Goal: Information Seeking & Learning: Learn about a topic

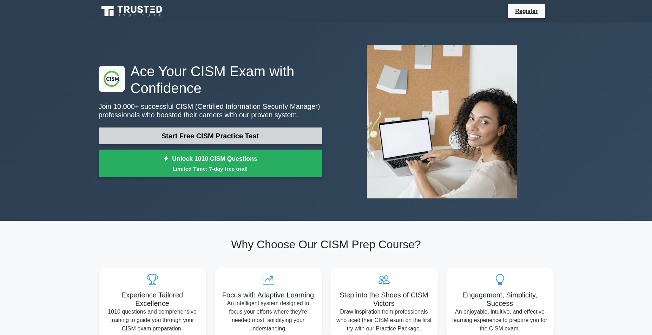
click at [206, 137] on link "Start Free CISM Practice Test" at bounding box center [210, 136] width 223 height 17
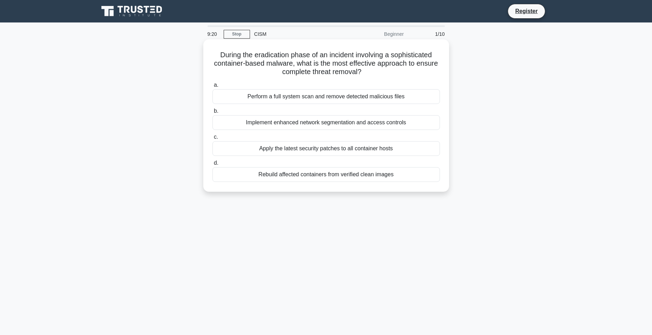
click at [330, 176] on div "Rebuild affected containers from verified clean images" at bounding box center [327, 174] width 228 height 15
click at [213, 165] on input "d. Rebuild affected containers from verified clean images" at bounding box center [213, 163] width 0 height 5
click at [347, 148] on div "Allocating equal percentages to both operational and capital expenses" at bounding box center [327, 148] width 228 height 15
click at [213, 139] on input "c. Allocating equal percentages to both operational and capital expenses" at bounding box center [213, 137] width 0 height 5
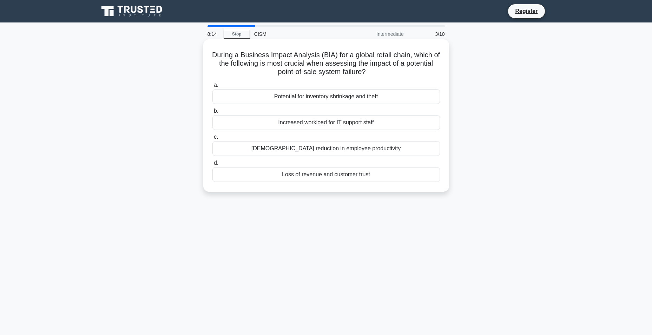
click at [406, 178] on div "Loss of revenue and customer trust" at bounding box center [327, 174] width 228 height 15
click at [213, 165] on input "d. Loss of revenue and customer trust" at bounding box center [213, 163] width 0 height 5
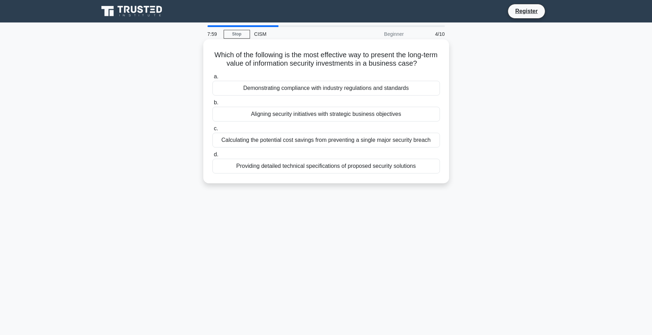
click at [407, 116] on div "Aligning security initiatives with strategic business objectives" at bounding box center [327, 114] width 228 height 15
click at [213, 105] on input "b. Aligning security initiatives with strategic business objectives" at bounding box center [213, 102] width 0 height 5
click at [402, 141] on div "Introducing surprise elements in training simulations" at bounding box center [327, 140] width 228 height 15
click at [213, 131] on input "c. Introducing surprise elements in training simulations" at bounding box center [213, 128] width 0 height 5
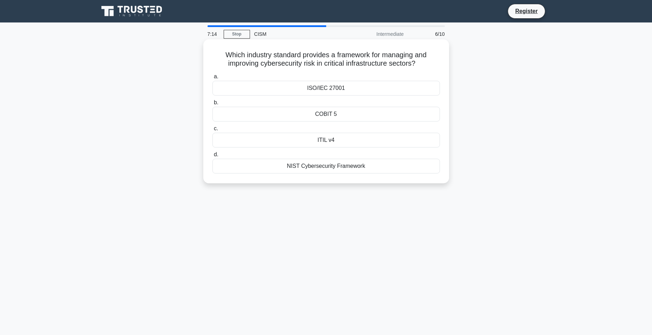
click at [385, 171] on div "NIST Cybersecurity Framework" at bounding box center [327, 166] width 228 height 15
click at [213, 157] on input "d. NIST Cybersecurity Framework" at bounding box center [213, 154] width 0 height 5
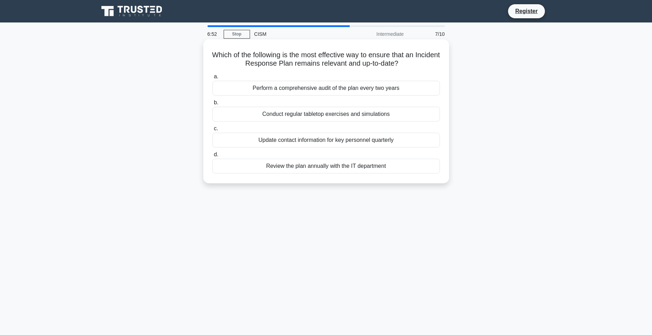
click at [407, 170] on div "Review the plan annually with the IT department" at bounding box center [327, 166] width 228 height 15
click at [213, 157] on input "d. Review the plan annually with the IT department" at bounding box center [213, 154] width 0 height 5
click at [395, 118] on div "A process to assess and monitor third-party risks and compliance" at bounding box center [327, 114] width 228 height 15
click at [213, 105] on input "b. A process to assess and monitor third-party risks and compliance" at bounding box center [213, 102] width 0 height 5
click at [369, 166] on div "Conducting a full system shutdown to prevent further data loss" at bounding box center [327, 166] width 228 height 15
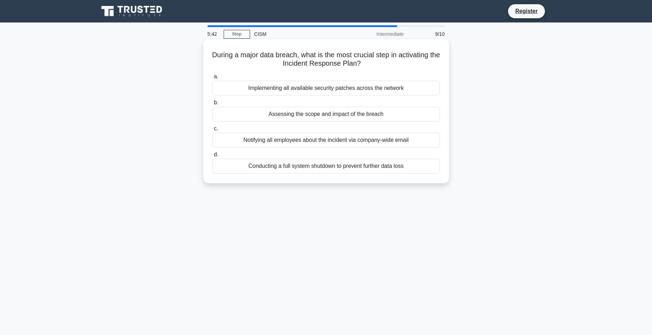
click at [213, 157] on input "d. Conducting a full system shutdown to prevent further data loss" at bounding box center [213, 154] width 0 height 5
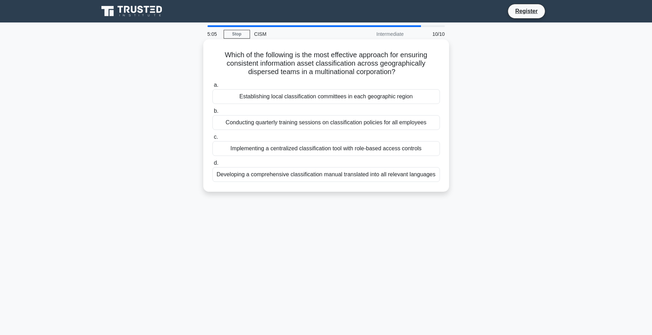
click at [406, 151] on div "Implementing a centralized classification tool with role-based access controls" at bounding box center [327, 148] width 228 height 15
click at [213, 139] on input "c. Implementing a centralized classification tool with role-based access contro…" at bounding box center [213, 137] width 0 height 5
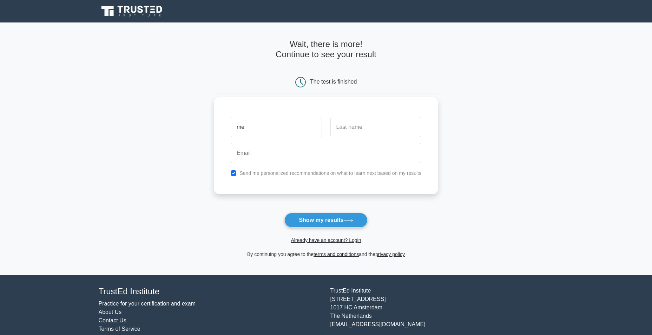
type input "me"
click at [387, 127] on input "text" at bounding box center [376, 127] width 91 height 20
type input "not"
click at [308, 154] on input "email" at bounding box center [326, 153] width 191 height 20
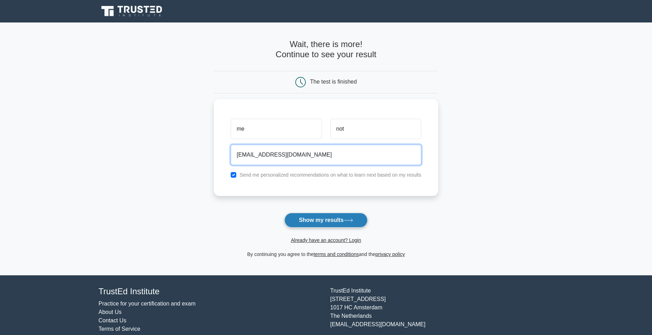
type input "jhondoes@gmail.com"
click at [323, 222] on button "Show my results" at bounding box center [326, 220] width 83 height 15
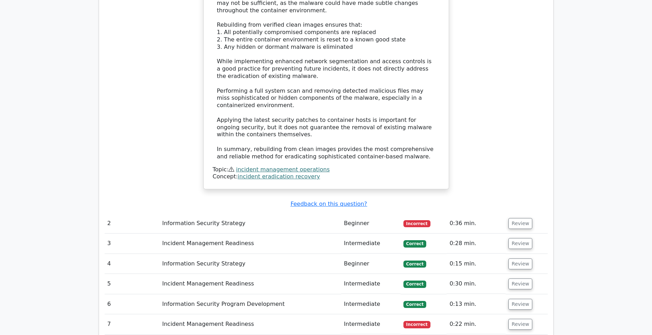
scroll to position [837, 0]
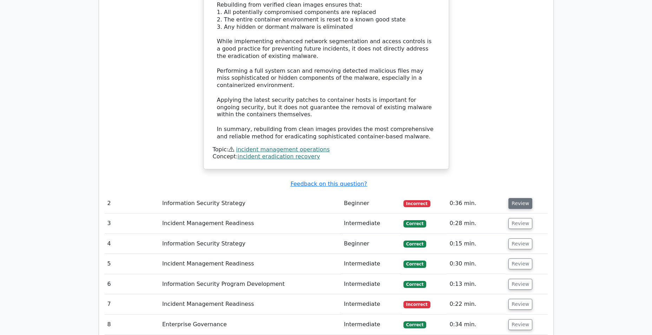
click at [525, 198] on button "Review" at bounding box center [521, 203] width 24 height 11
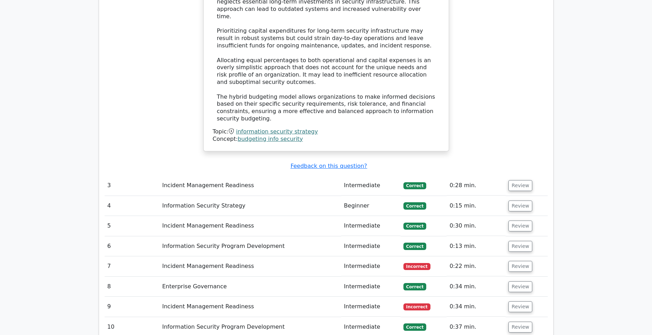
scroll to position [1294, 0]
click at [512, 261] on button "Review" at bounding box center [521, 266] width 24 height 11
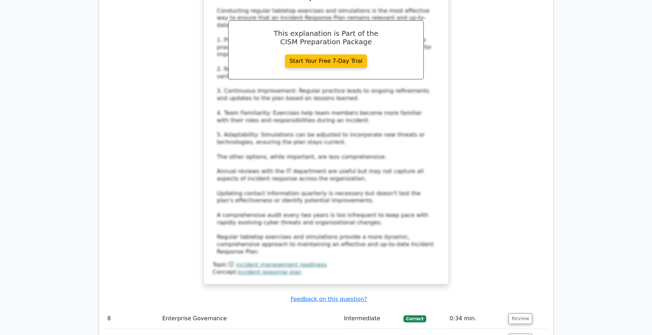
scroll to position [1715, 0]
